Goal: Task Accomplishment & Management: Complete application form

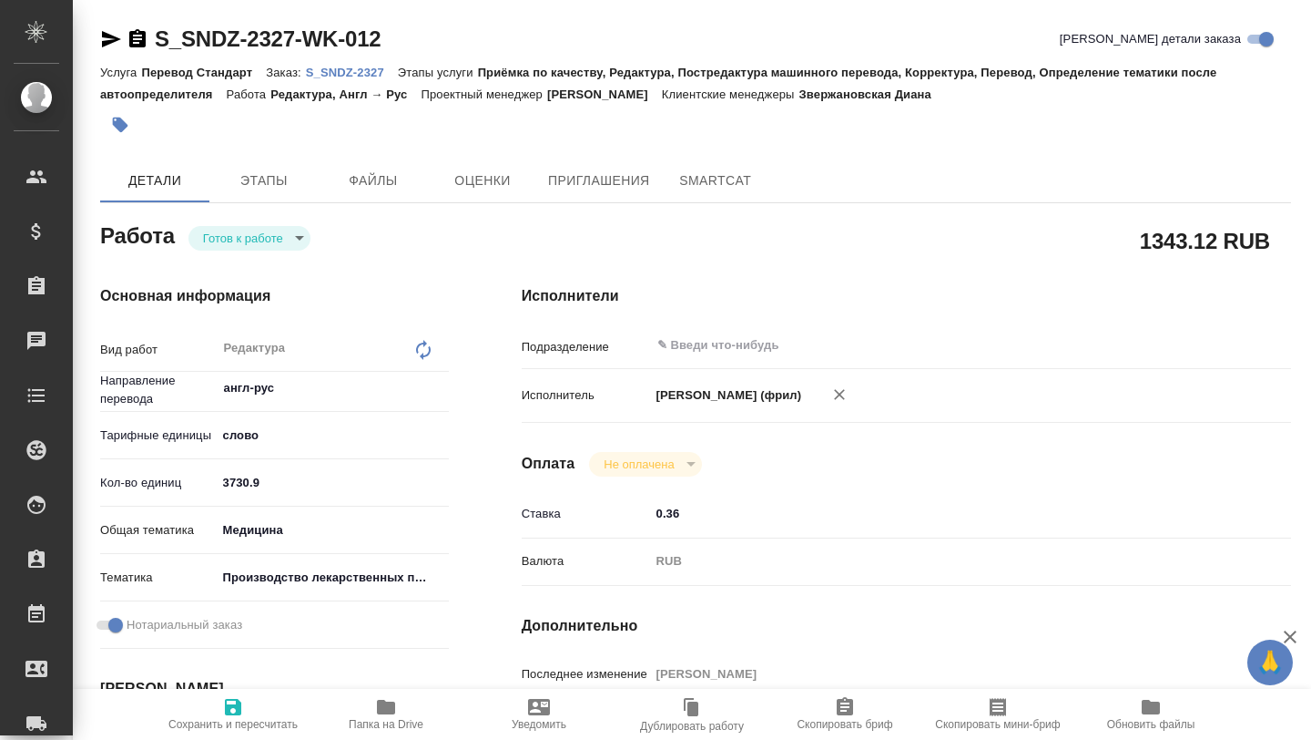
click at [343, 87] on div "Услуга Перевод Стандарт Заказ: S_SNDZ-2327 Этапы услуги Приёмка по качеству, Ре…" at bounding box center [695, 83] width 1191 height 44
click at [343, 74] on p "S_SNDZ-2327" at bounding box center [352, 73] width 92 height 14
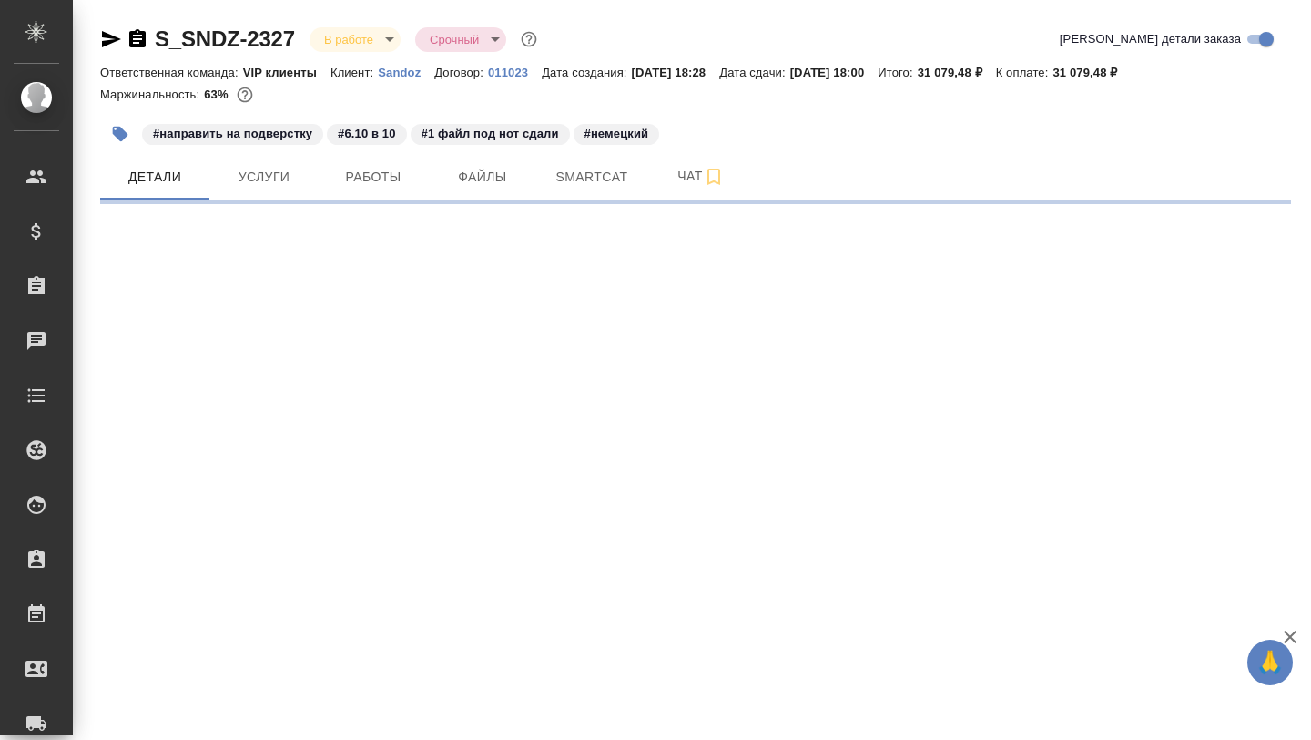
select select "RU"
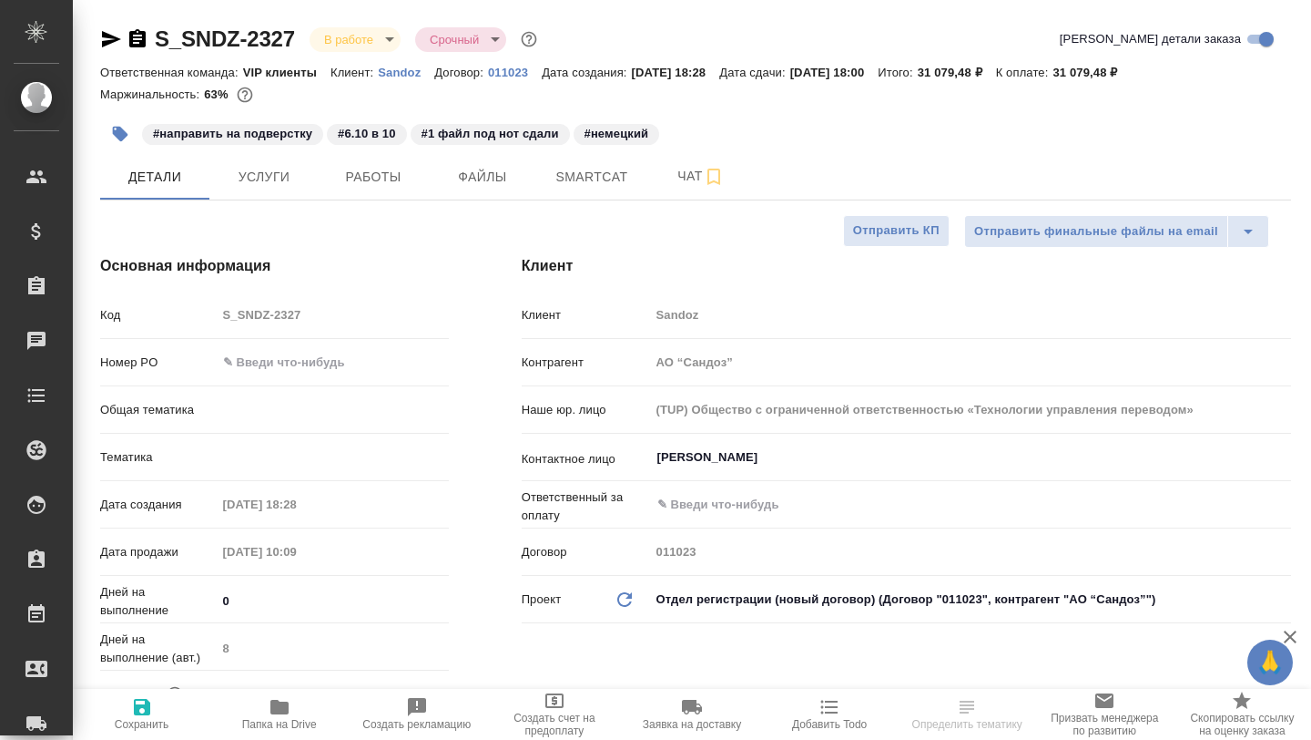
type textarea "x"
type input "[PERSON_NAME]"
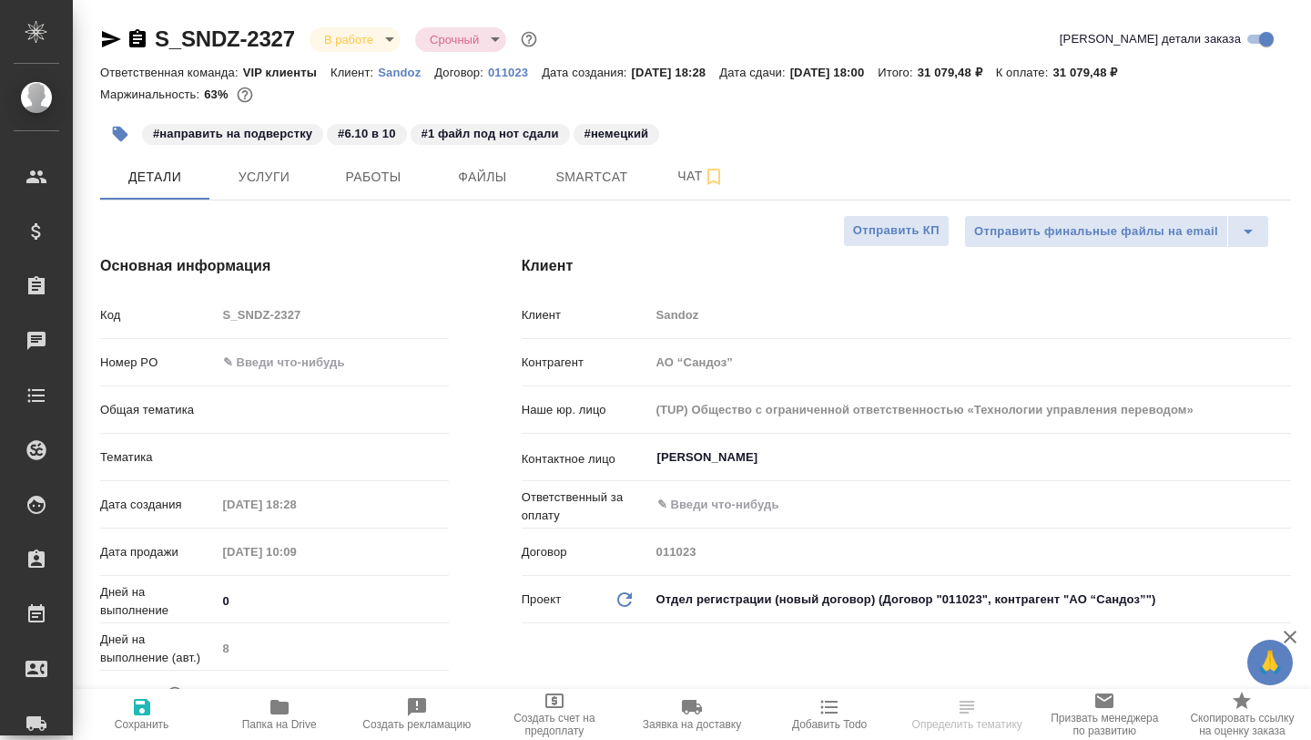
type input "VIP клиенты"
type textarea "x"
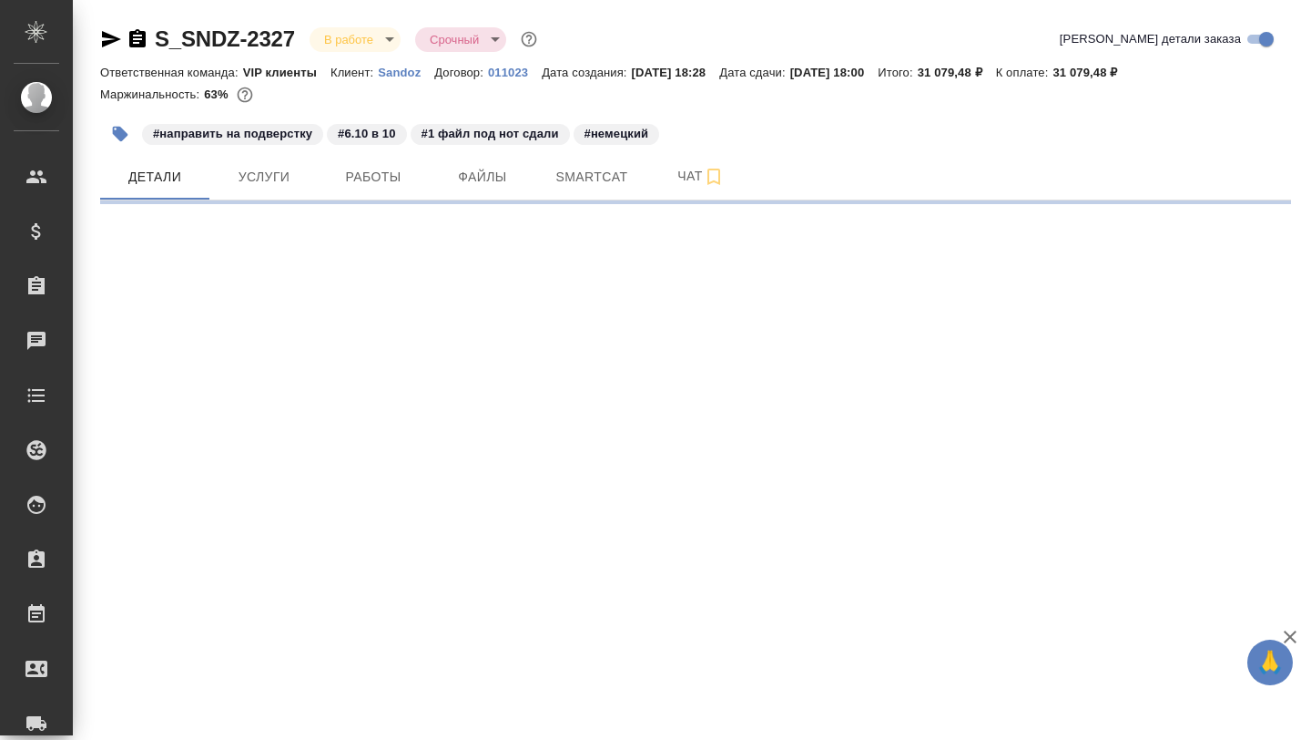
select select "RU"
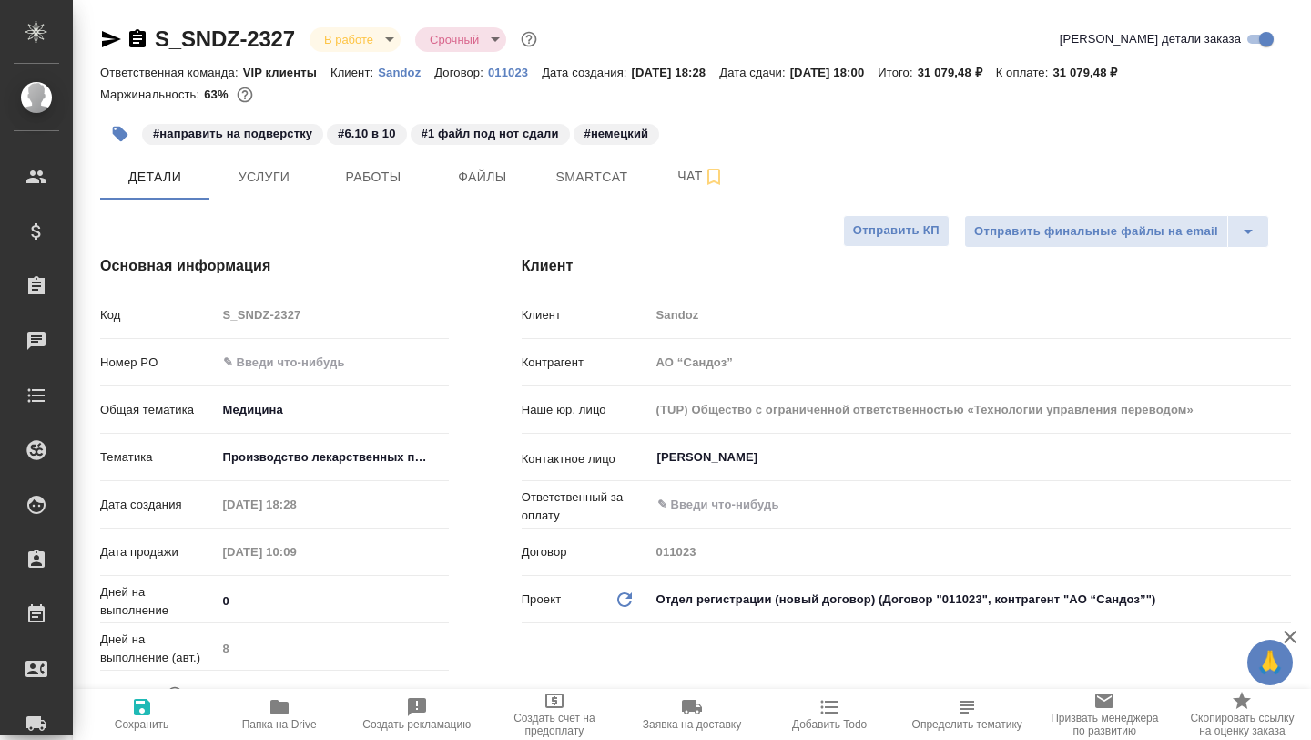
type textarea "x"
click at [669, 192] on button "Чат" at bounding box center [701, 177] width 109 height 46
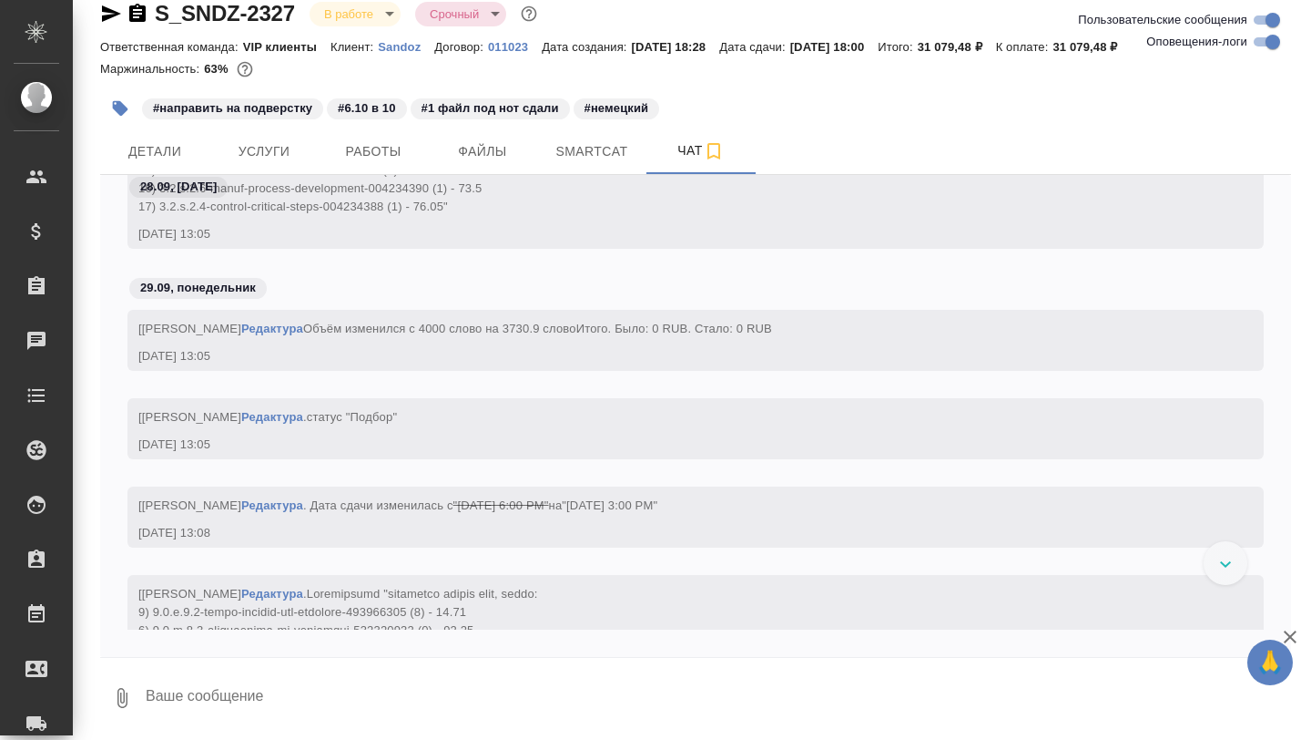
scroll to position [21315, 0]
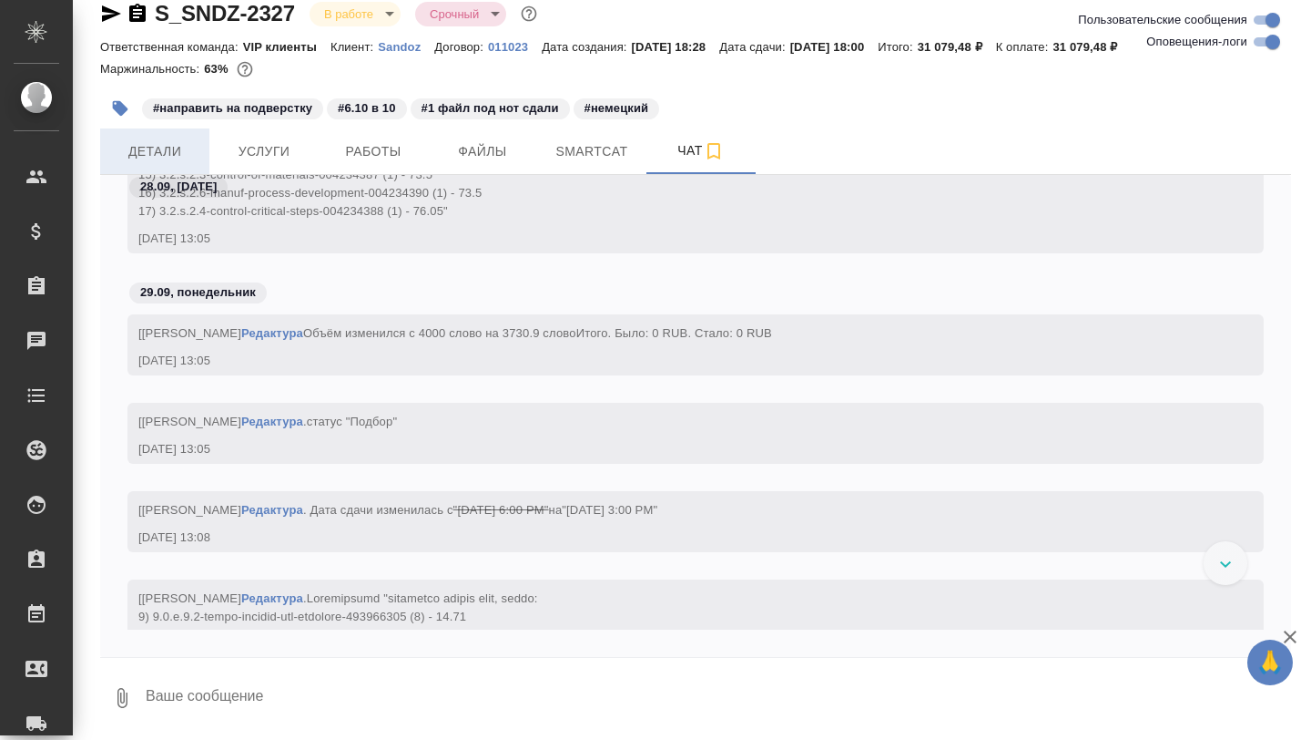
click at [166, 152] on span "Детали" at bounding box center [154, 151] width 87 height 23
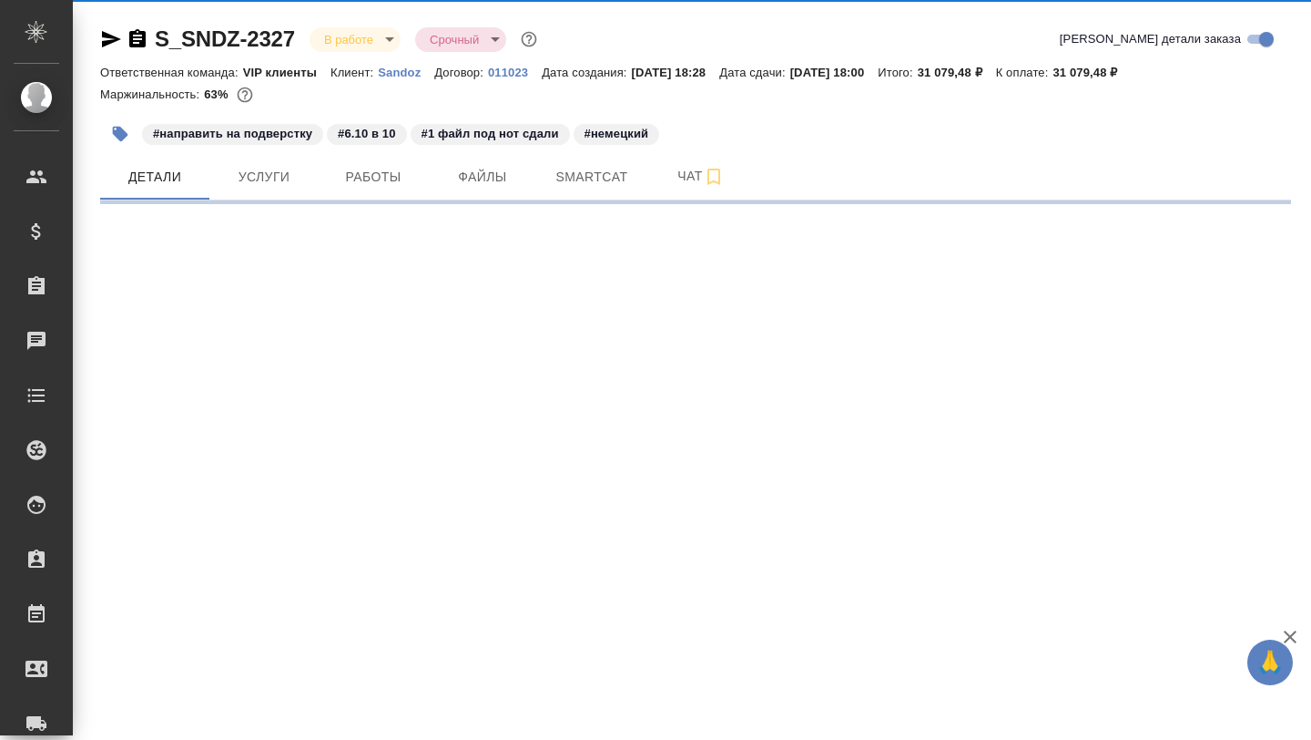
select select "RU"
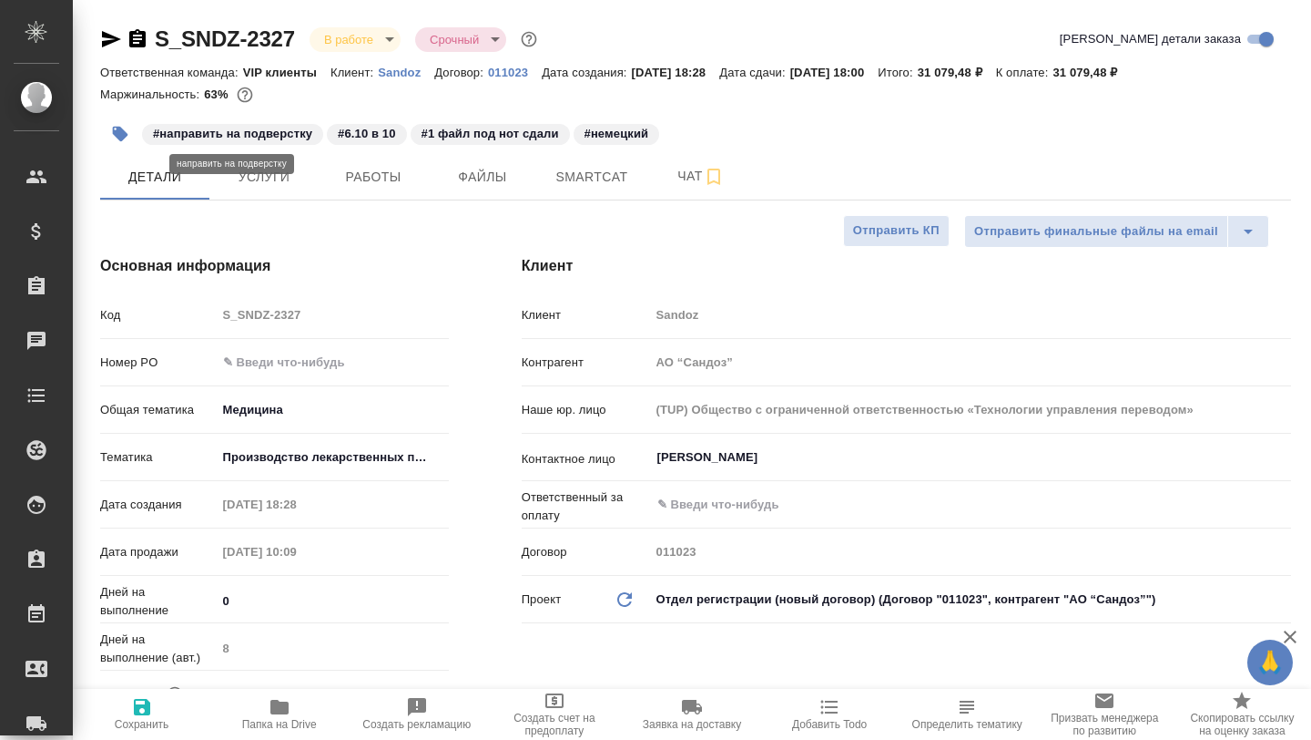
type textarea "x"
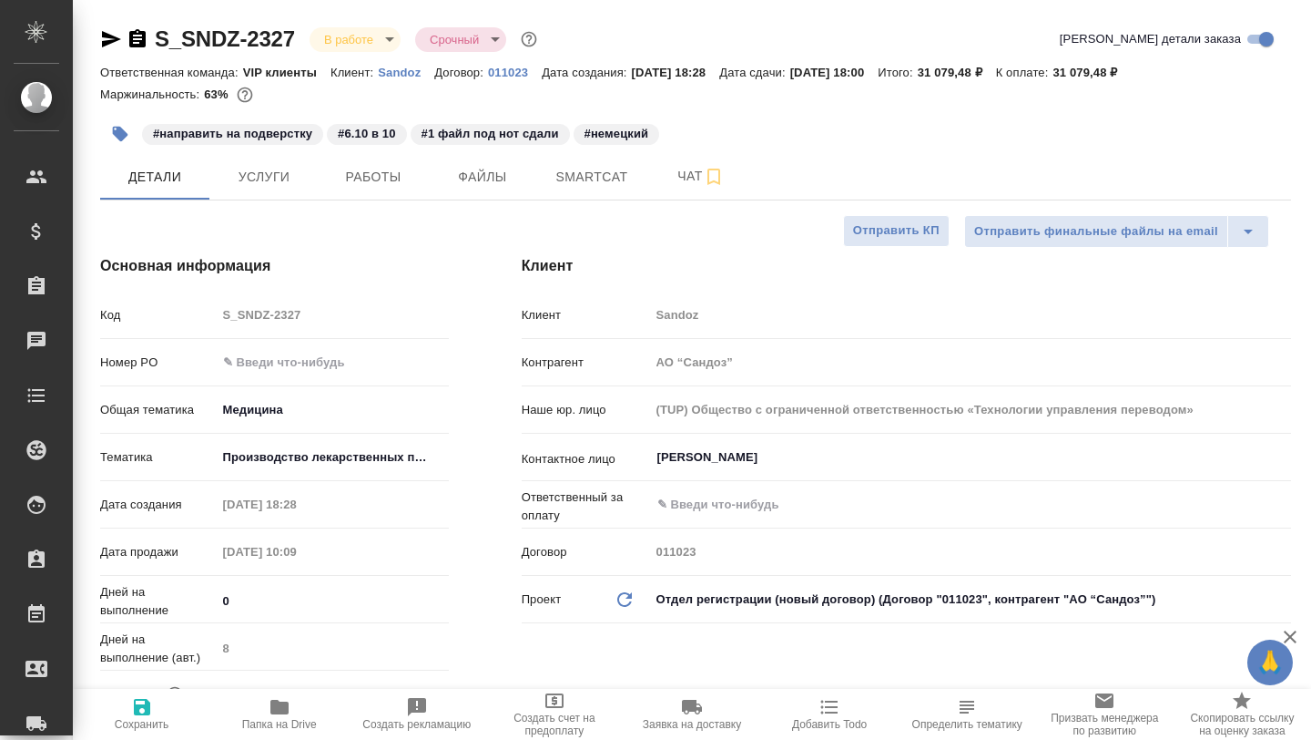
type textarea "x"
